Goal: Feedback & Contribution: Submit feedback/report problem

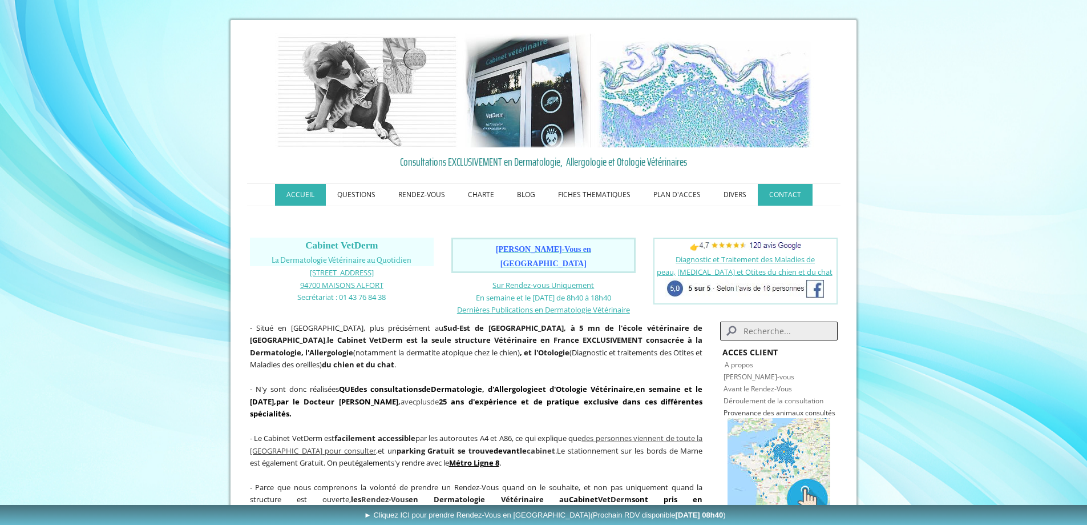
click at [777, 194] on link "CONTACT" at bounding box center [785, 195] width 55 height 22
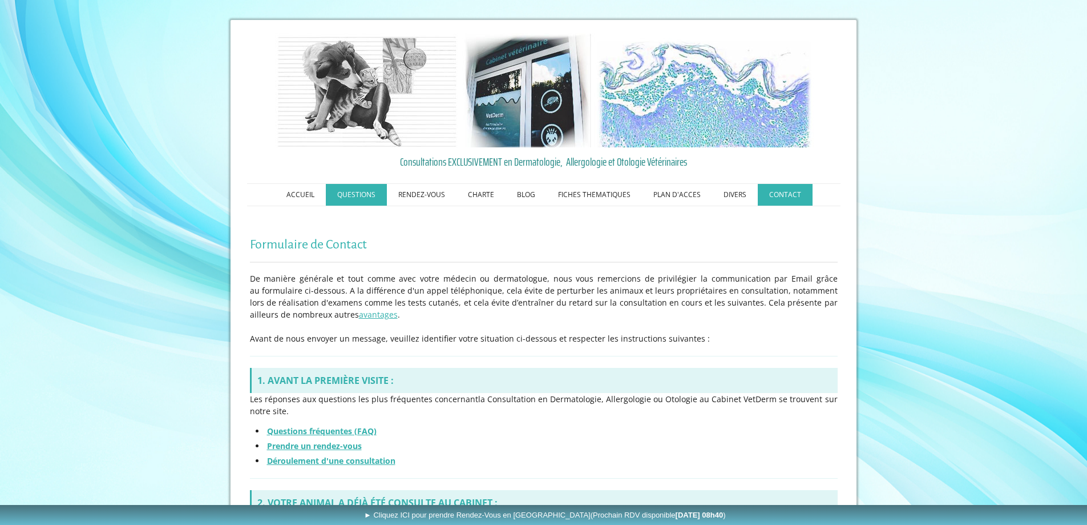
click at [353, 190] on link "QUESTIONS" at bounding box center [356, 195] width 61 height 22
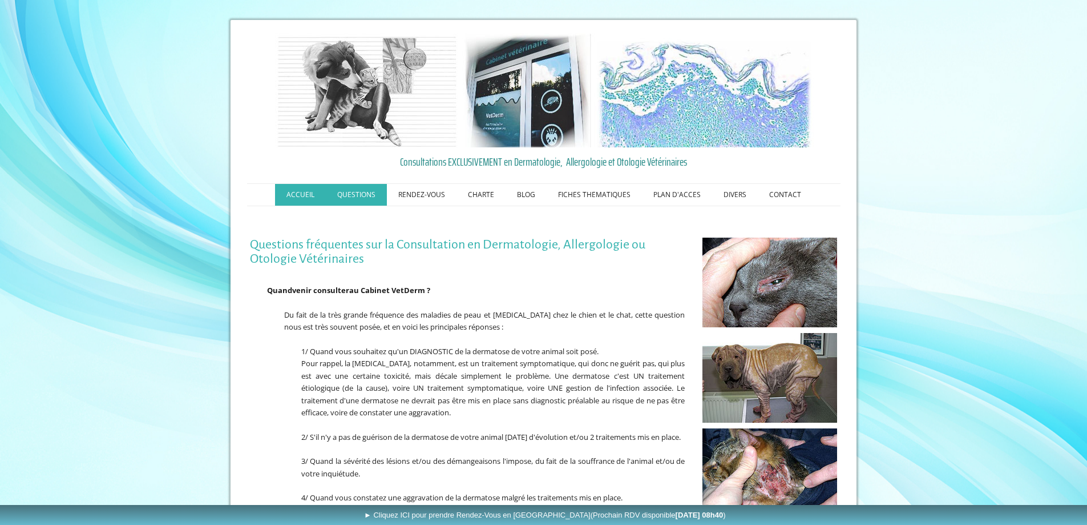
click at [305, 194] on link "ACCUEIL" at bounding box center [300, 195] width 51 height 22
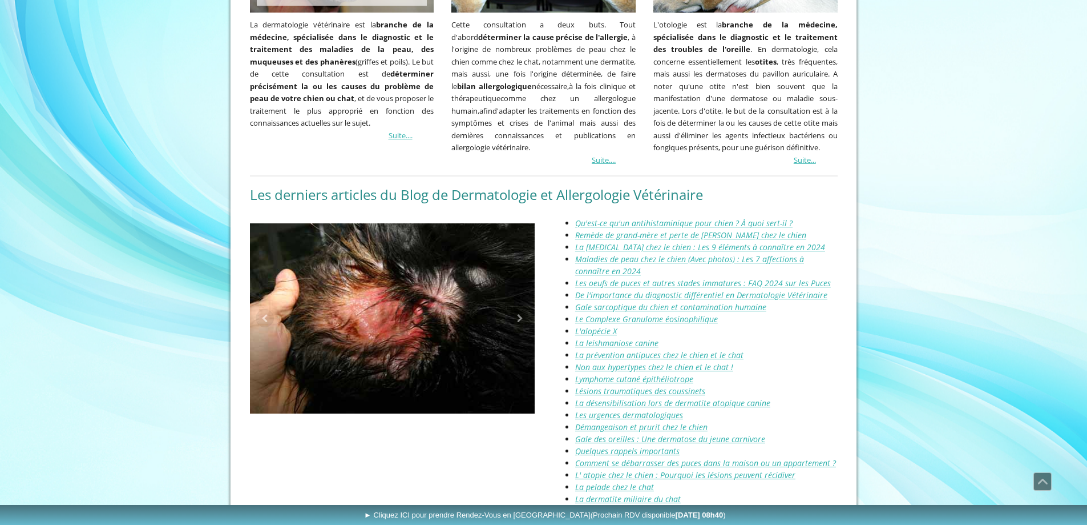
scroll to position [1422, 0]
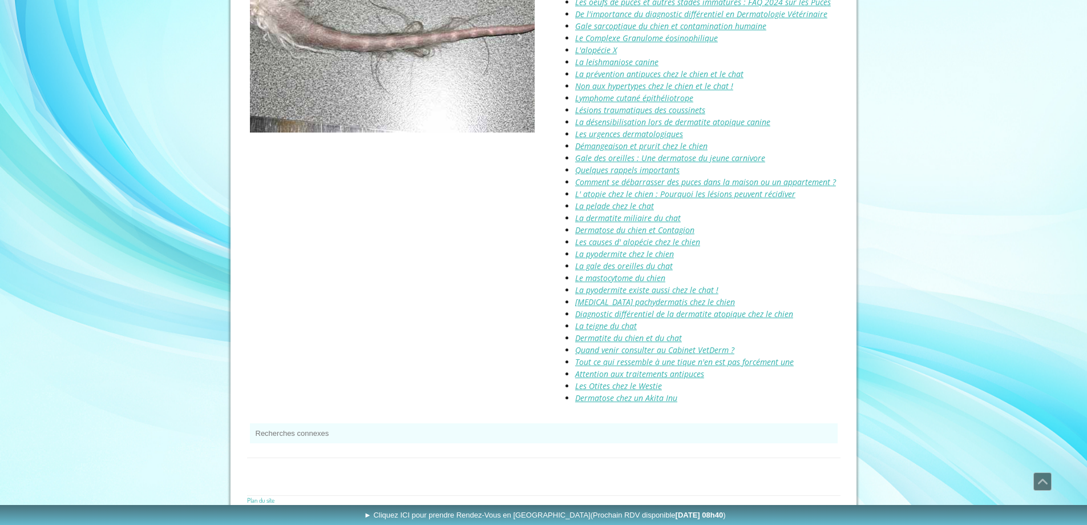
click at [331, 469] on div "► Cliquez ICI pour prendre Rendez-Vous en Ligne (Prochain RDV disponible Vendre…" at bounding box center [544, 472] width 594 height 6
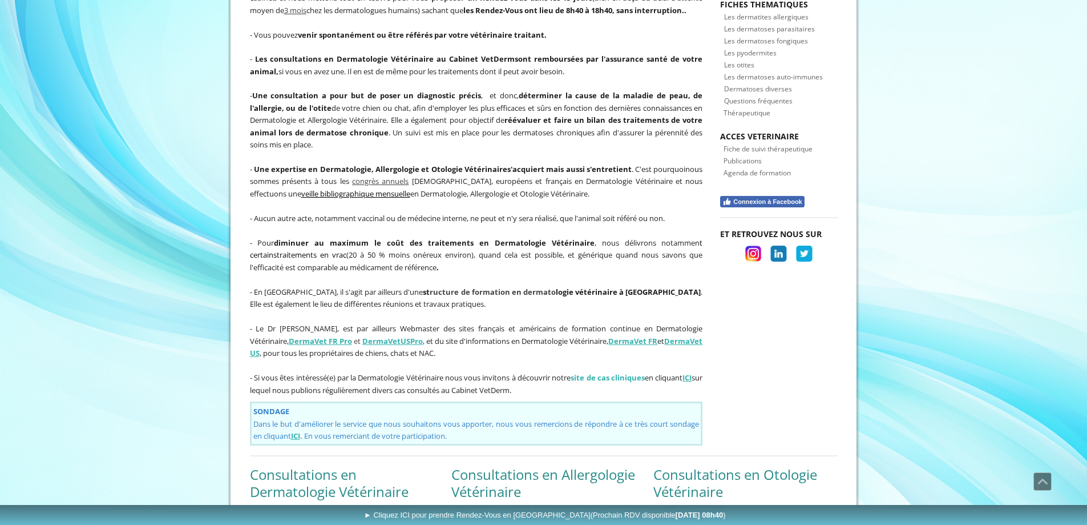
scroll to position [0, 0]
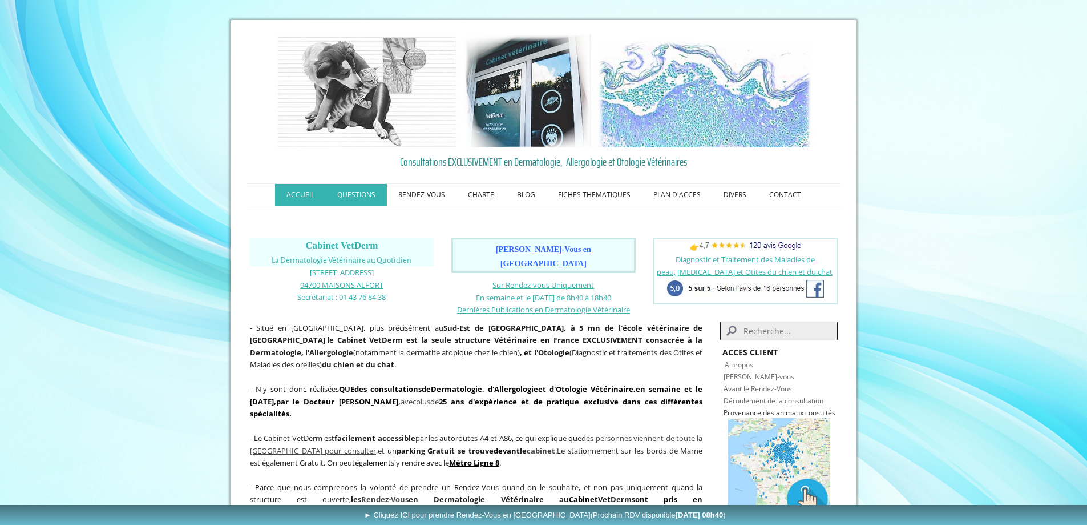
click at [366, 192] on link "QUESTIONS" at bounding box center [356, 195] width 61 height 22
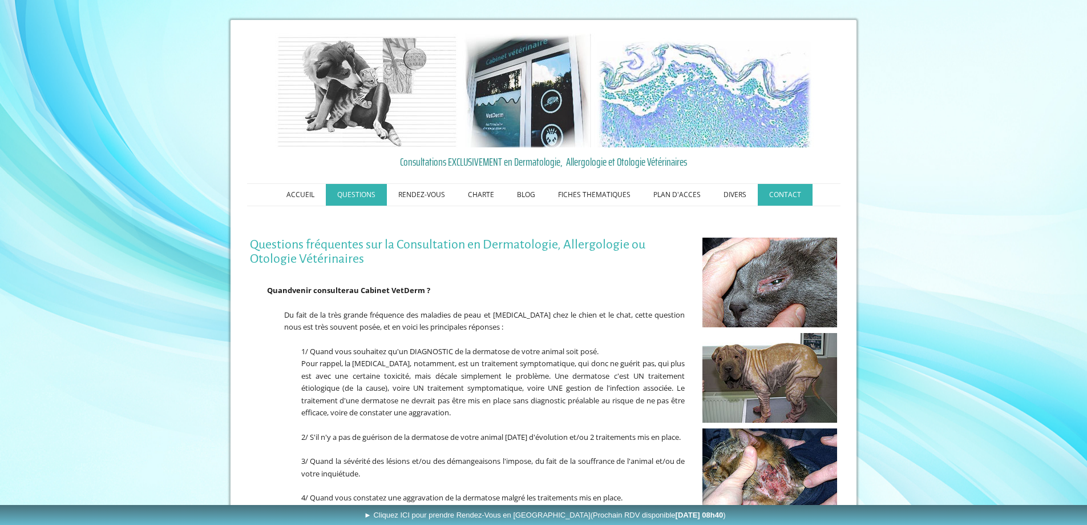
click at [778, 193] on link "CONTACT" at bounding box center [785, 195] width 55 height 22
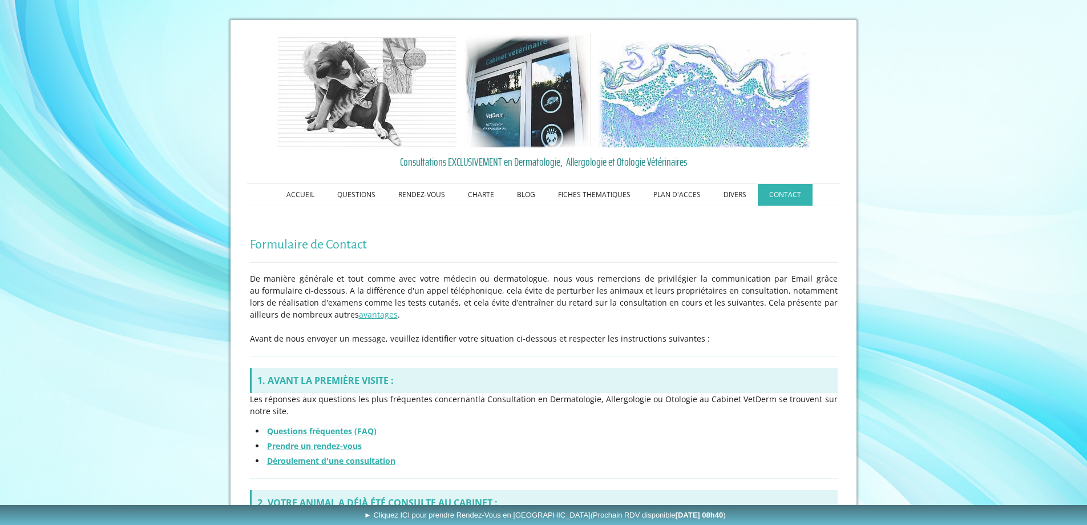
click at [374, 244] on h1 "Formulaire de Contact" at bounding box center [544, 244] width 588 height 14
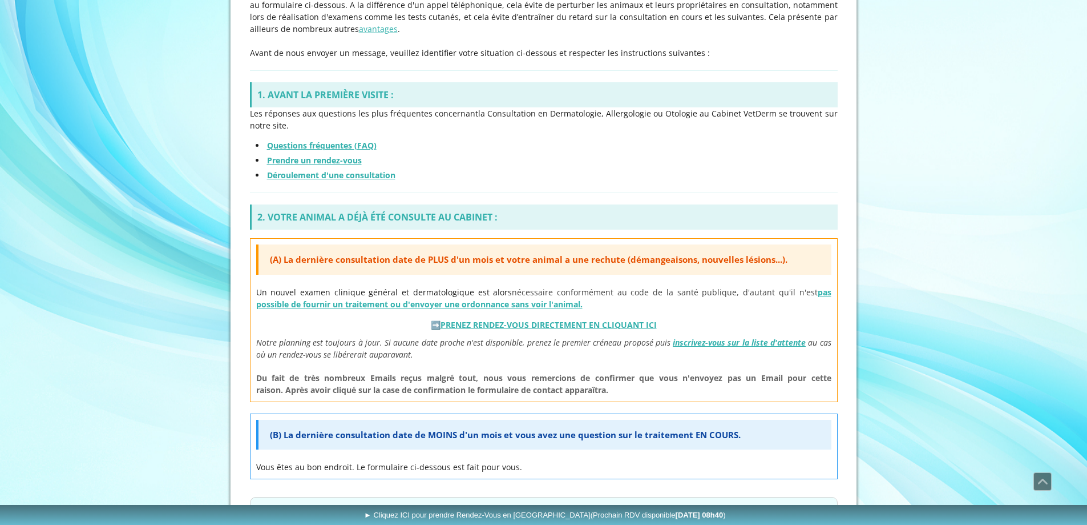
click at [364, 219] on strong "2. VOTRE ANIMAL A DÉJÀ ÉTÉ CONSULTE AU CABINET :" at bounding box center [377, 217] width 240 height 13
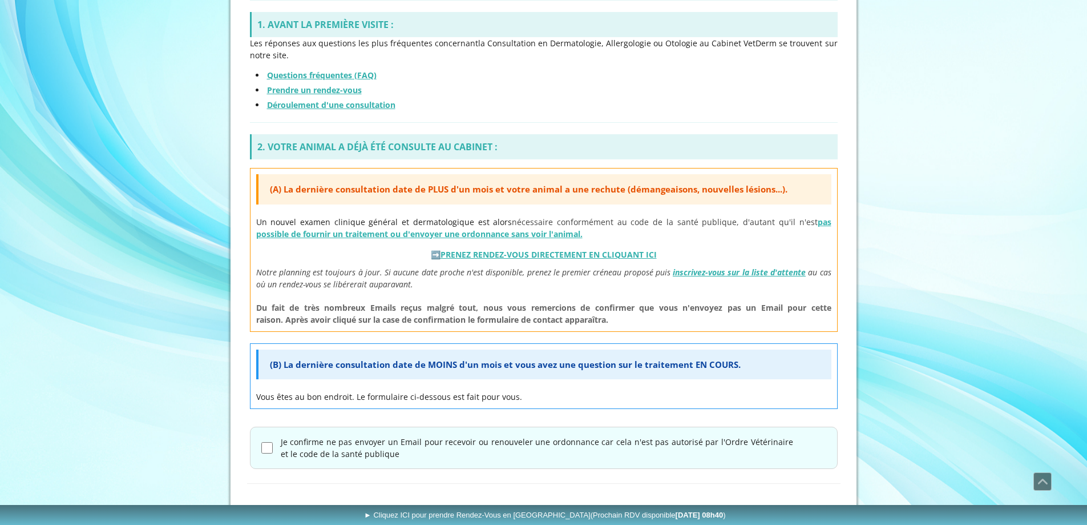
scroll to position [393, 0]
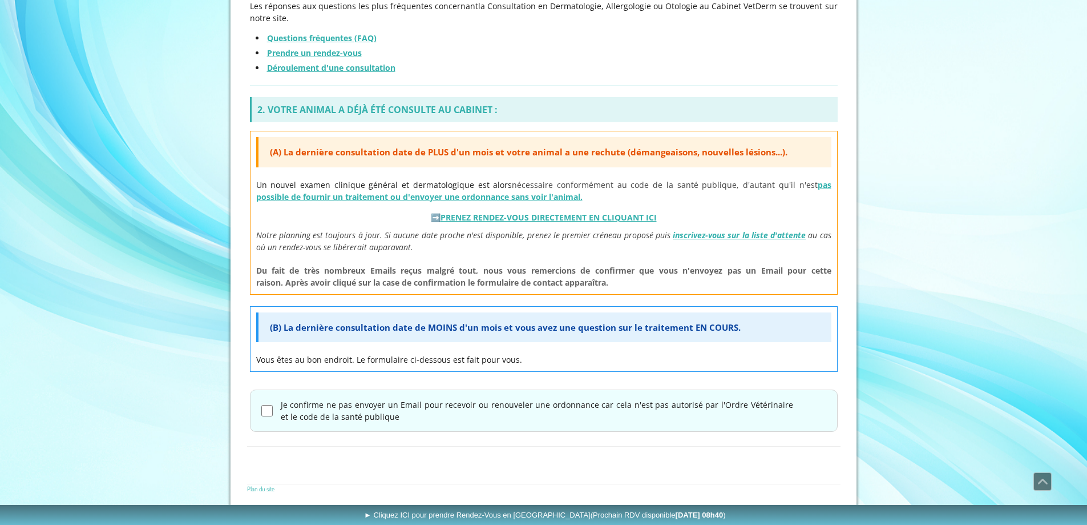
click at [295, 462] on div "► Cliquez ICI pour prendre Rendez-Vous en Ligne (Prochain RDV disponible [DATE]…" at bounding box center [544, 461] width 594 height 6
click at [270, 410] on input "Je confirme ne pas envoyer un Email pour recevoir ou renouveler une ordonnance …" at bounding box center [266, 410] width 11 height 11
checkbox input "true"
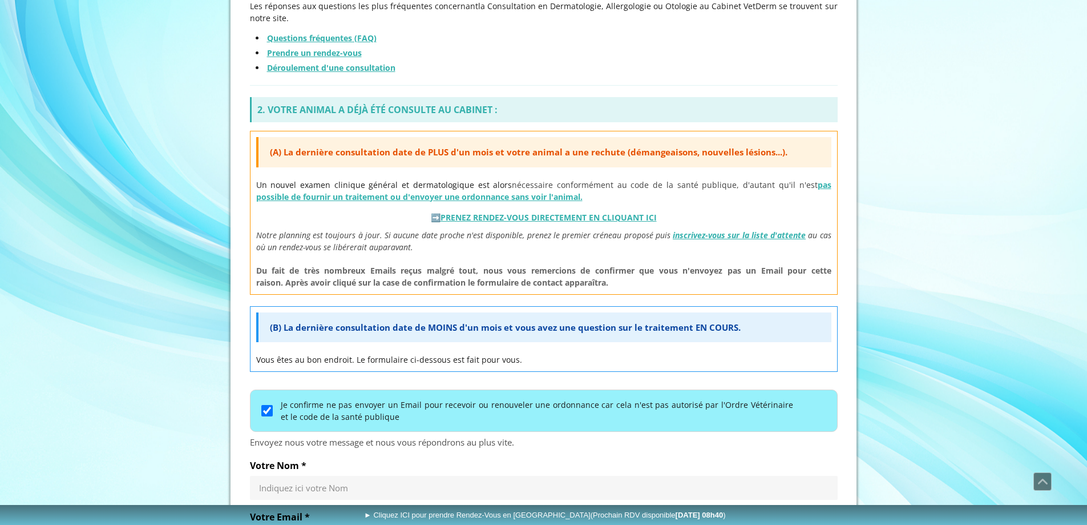
scroll to position [678, 0]
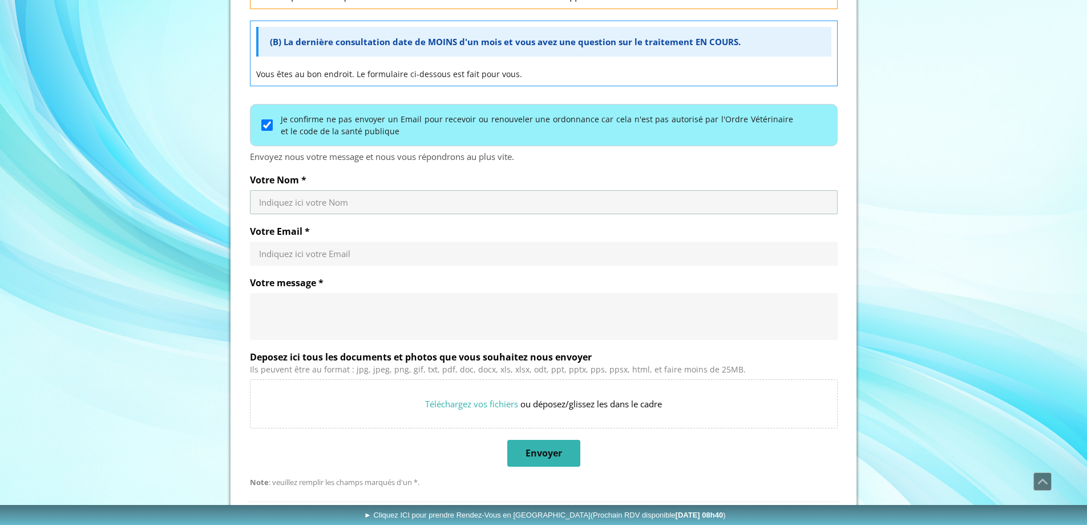
click at [299, 200] on input "Votre Nom *" at bounding box center [544, 201] width 570 height 11
type input "galiegue"
click at [291, 255] on input "Votre Email *" at bounding box center [544, 253] width 570 height 11
type input "[EMAIL_ADDRESS][DOMAIN_NAME]"
click at [284, 304] on textarea "Votre message *" at bounding box center [544, 316] width 570 height 34
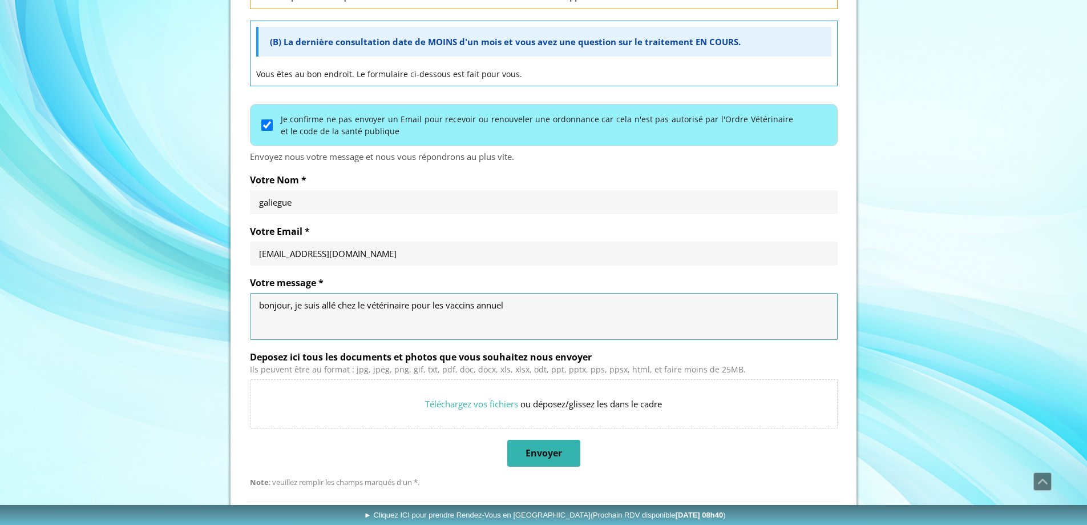
click at [522, 304] on textarea "bonjour, je suis allé chez le vétérinaire pour les vaccins annuel" at bounding box center [544, 316] width 570 height 34
drag, startPoint x: 675, startPoint y: 305, endPoint x: 687, endPoint y: 337, distance: 33.8
click at [687, 337] on div "bonjour, je suis allé chez le vétérinaire pour les vaccins annuel il a refuse d…" at bounding box center [544, 316] width 588 height 47
drag, startPoint x: 679, startPoint y: 304, endPoint x: 657, endPoint y: 308, distance: 22.6
click at [657, 308] on textarea "bonjour, je suis allé chez le vétérinaire pour les vaccins annuel il a refuse d…" at bounding box center [544, 316] width 570 height 34
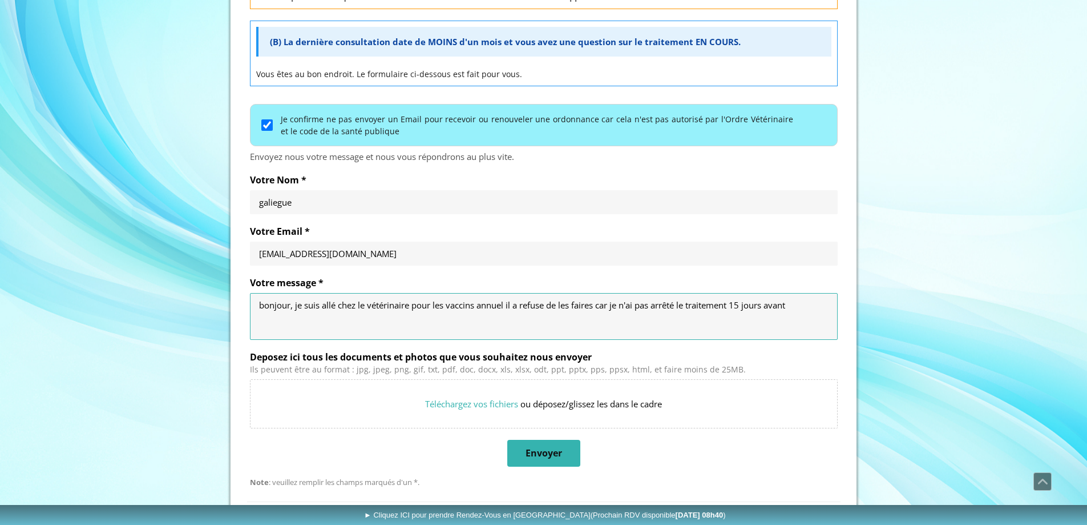
click at [801, 306] on textarea "bonjour, je suis allé chez le vétérinaire pour les vaccins annuel il a refuse d…" at bounding box center [544, 316] width 570 height 34
click at [364, 319] on textarea "bonjour, je suis allé chez le vétérinaire pour les vaccins annuel il a refuse d…" at bounding box center [544, 316] width 570 height 34
click at [502, 318] on textarea "bonjour, je suis allé chez le vétérinaire pour les vaccins annuel il a refuse d…" at bounding box center [544, 316] width 570 height 34
type textarea "bonjour, je suis allé chez le vétérinaire pour les vaccins annuel il a refuse d…"
click at [553, 449] on span "Envoyer" at bounding box center [544, 453] width 37 height 12
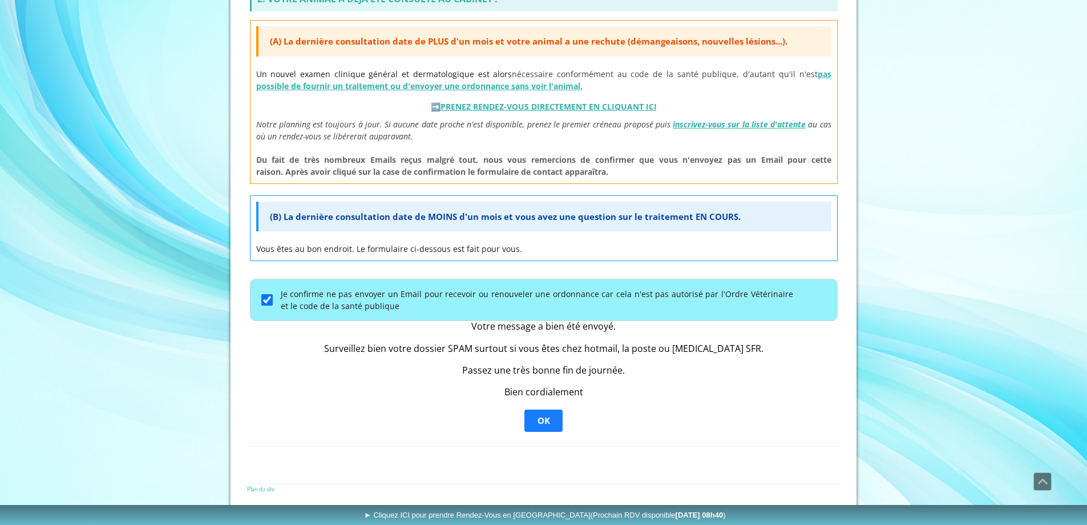
scroll to position [503, 0]
click at [543, 420] on span "OK" at bounding box center [544, 420] width 13 height 11
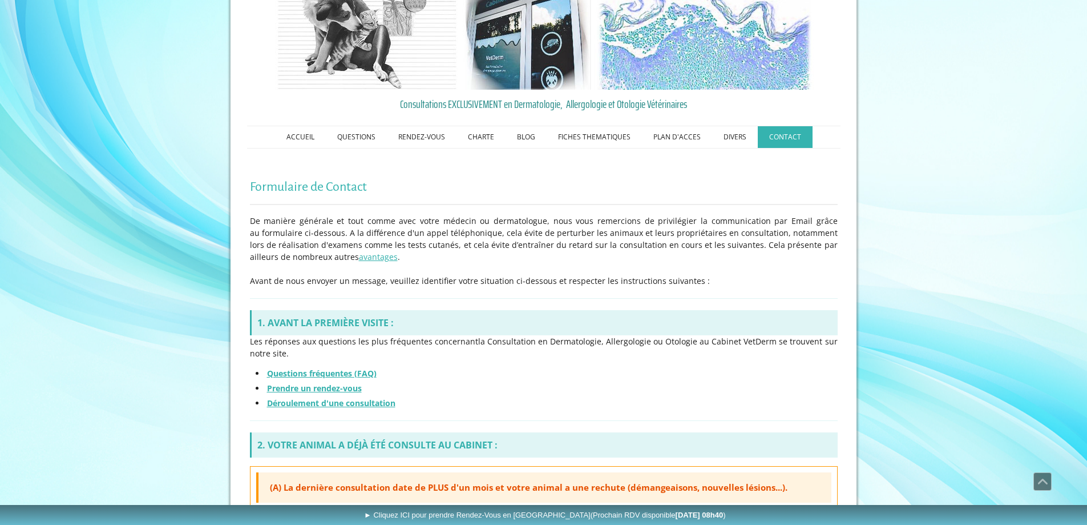
scroll to position [0, 0]
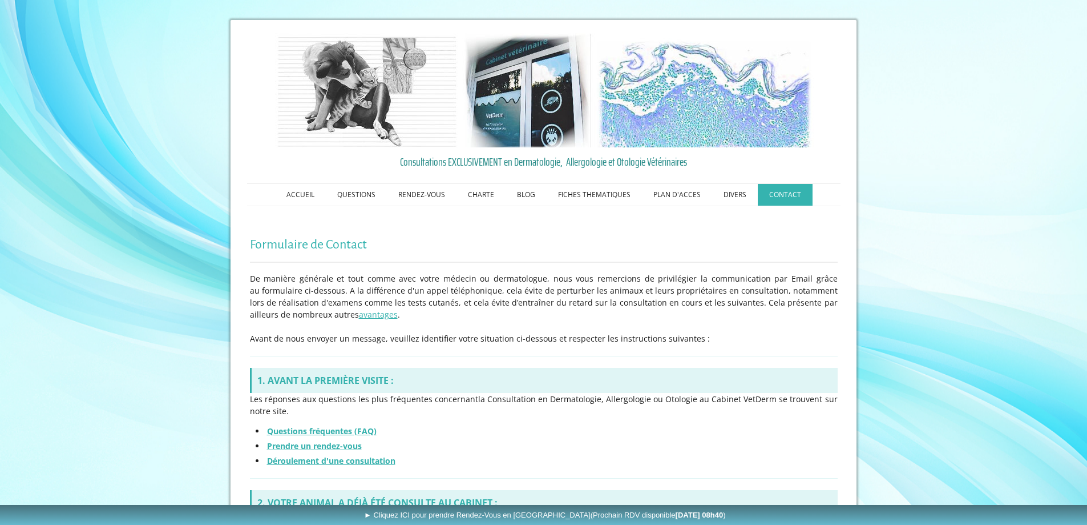
drag, startPoint x: 796, startPoint y: 49, endPoint x: 1011, endPoint y: 236, distance: 285.2
drag, startPoint x: 168, startPoint y: 2, endPoint x: 1035, endPoint y: 118, distance: 874.7
